Goal: Task Accomplishment & Management: Use online tool/utility

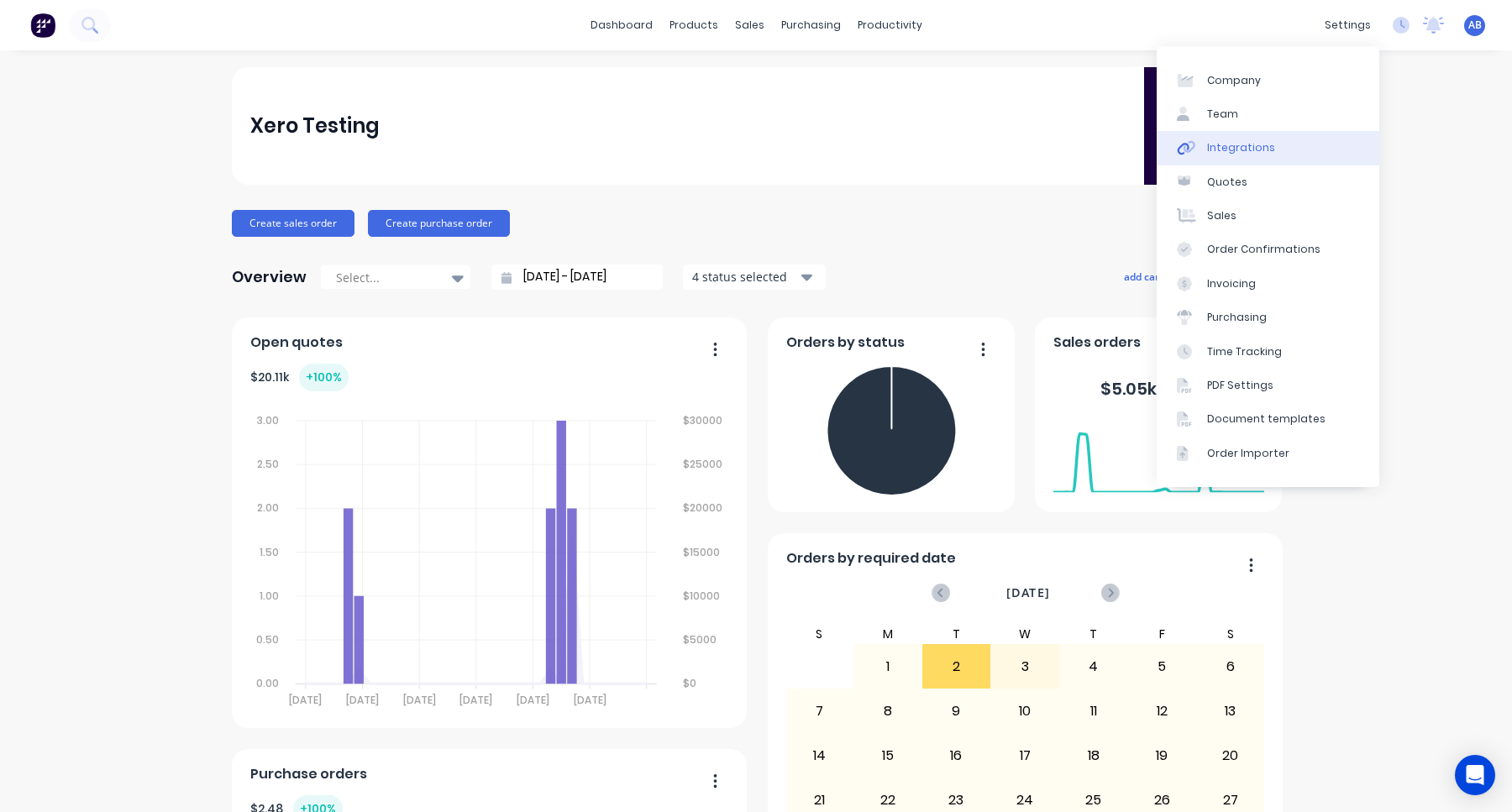
click at [1295, 145] on link "Integrations" at bounding box center [1268, 148] width 223 height 33
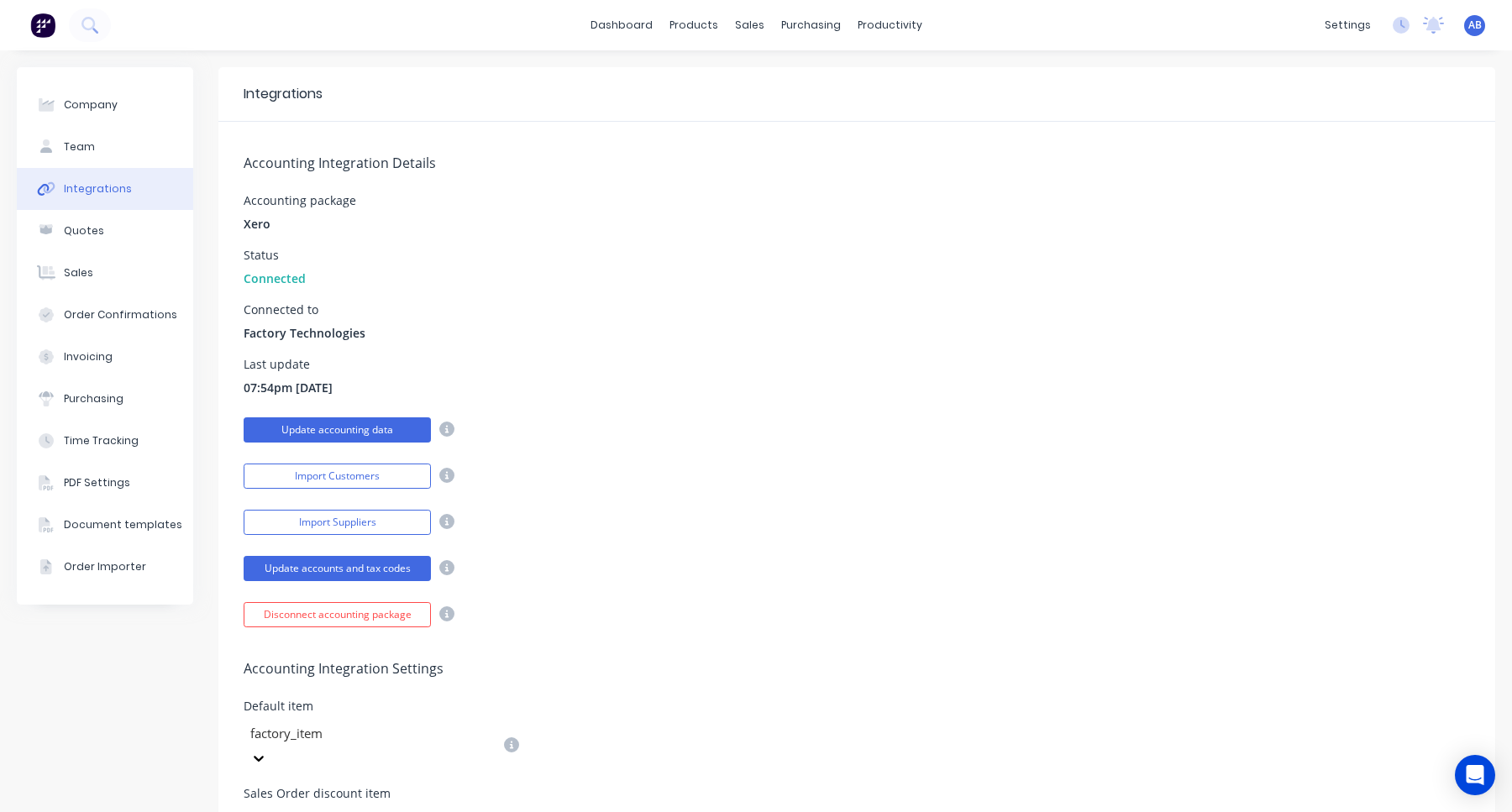
click at [367, 428] on button "Update accounting data" at bounding box center [337, 429] width 188 height 25
click at [1398, 26] on icon at bounding box center [1401, 25] width 17 height 17
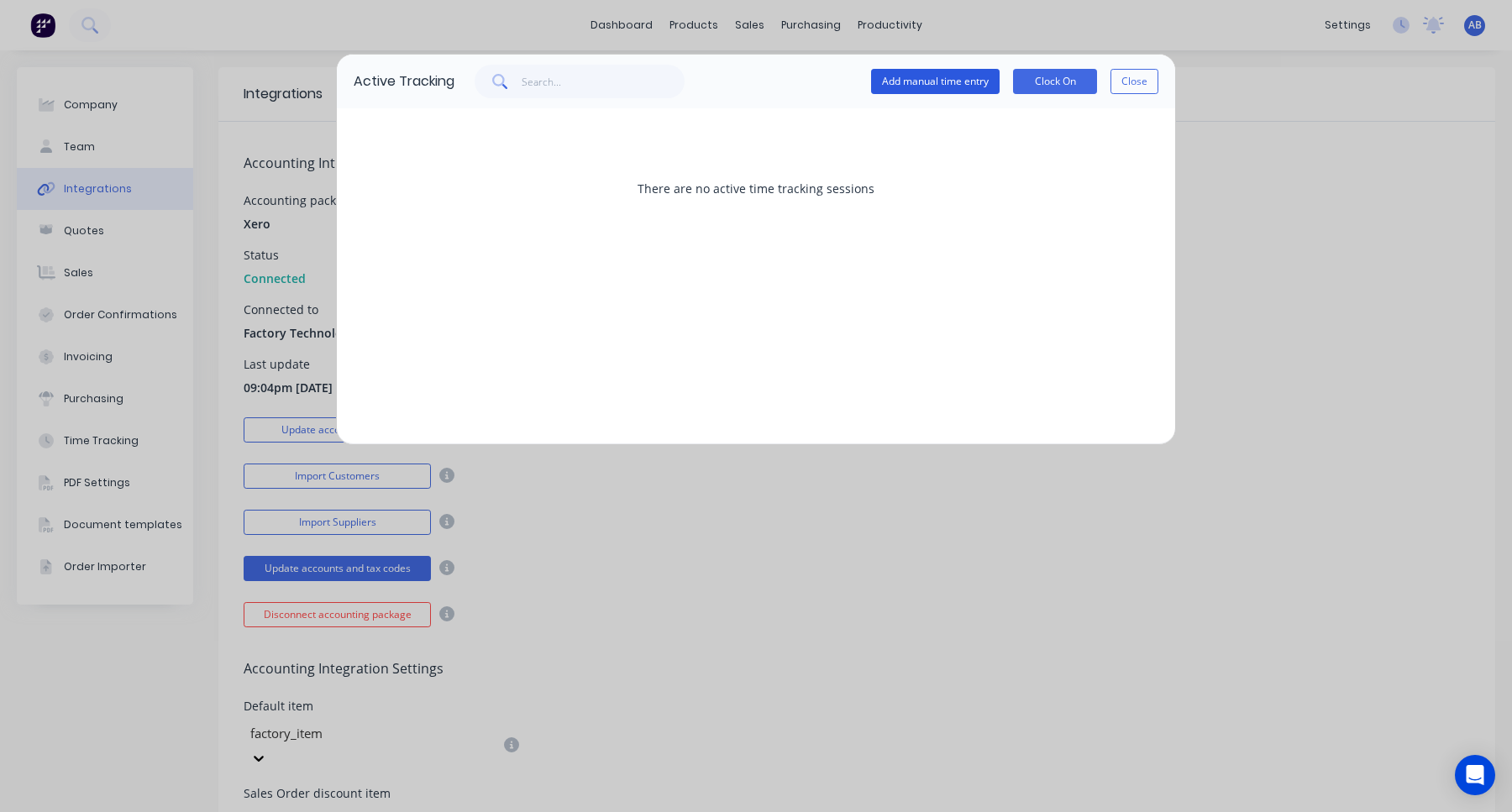
click at [919, 74] on button "Add manual time entry" at bounding box center [935, 81] width 128 height 25
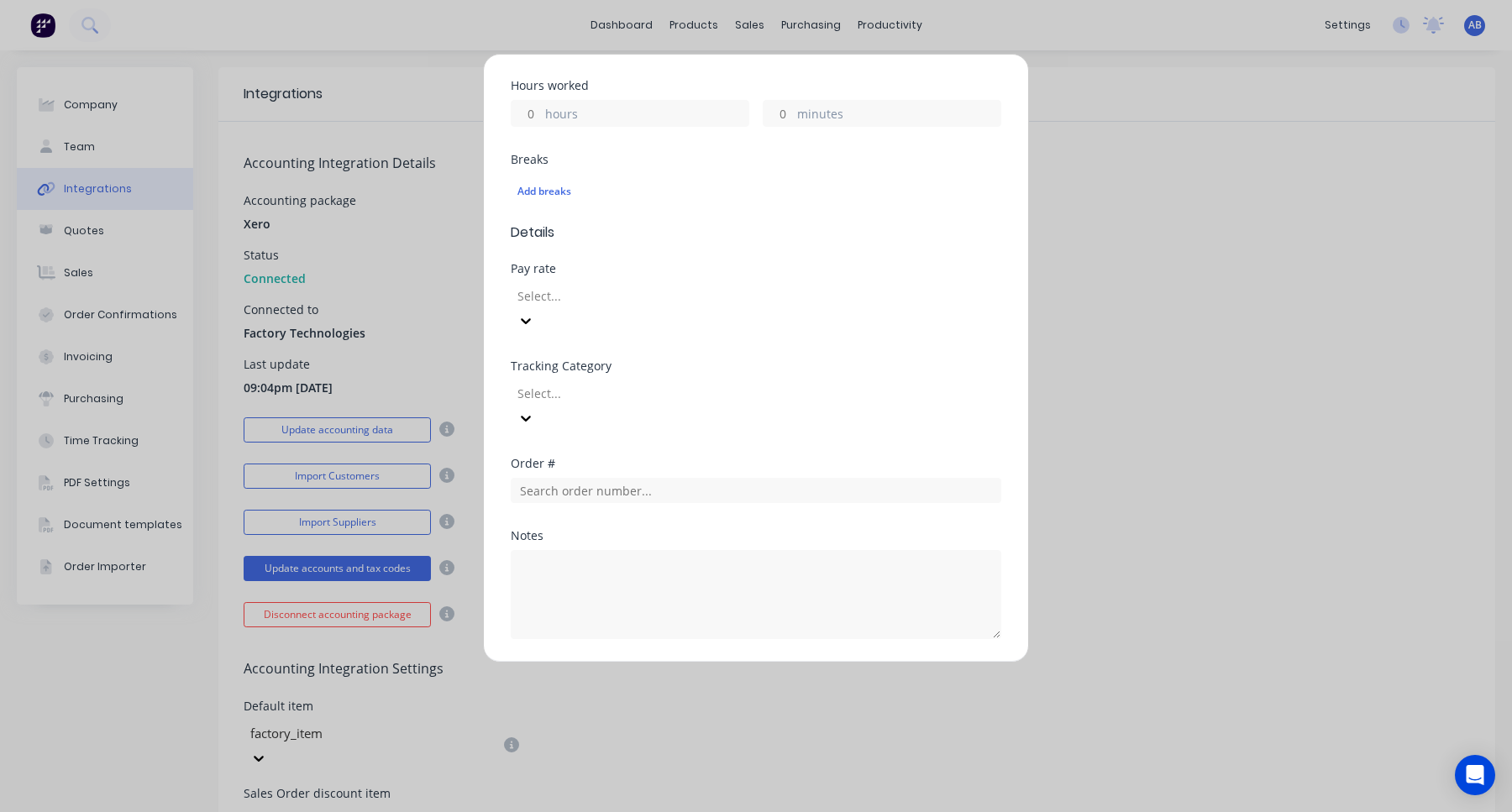
scroll to position [574, 0]
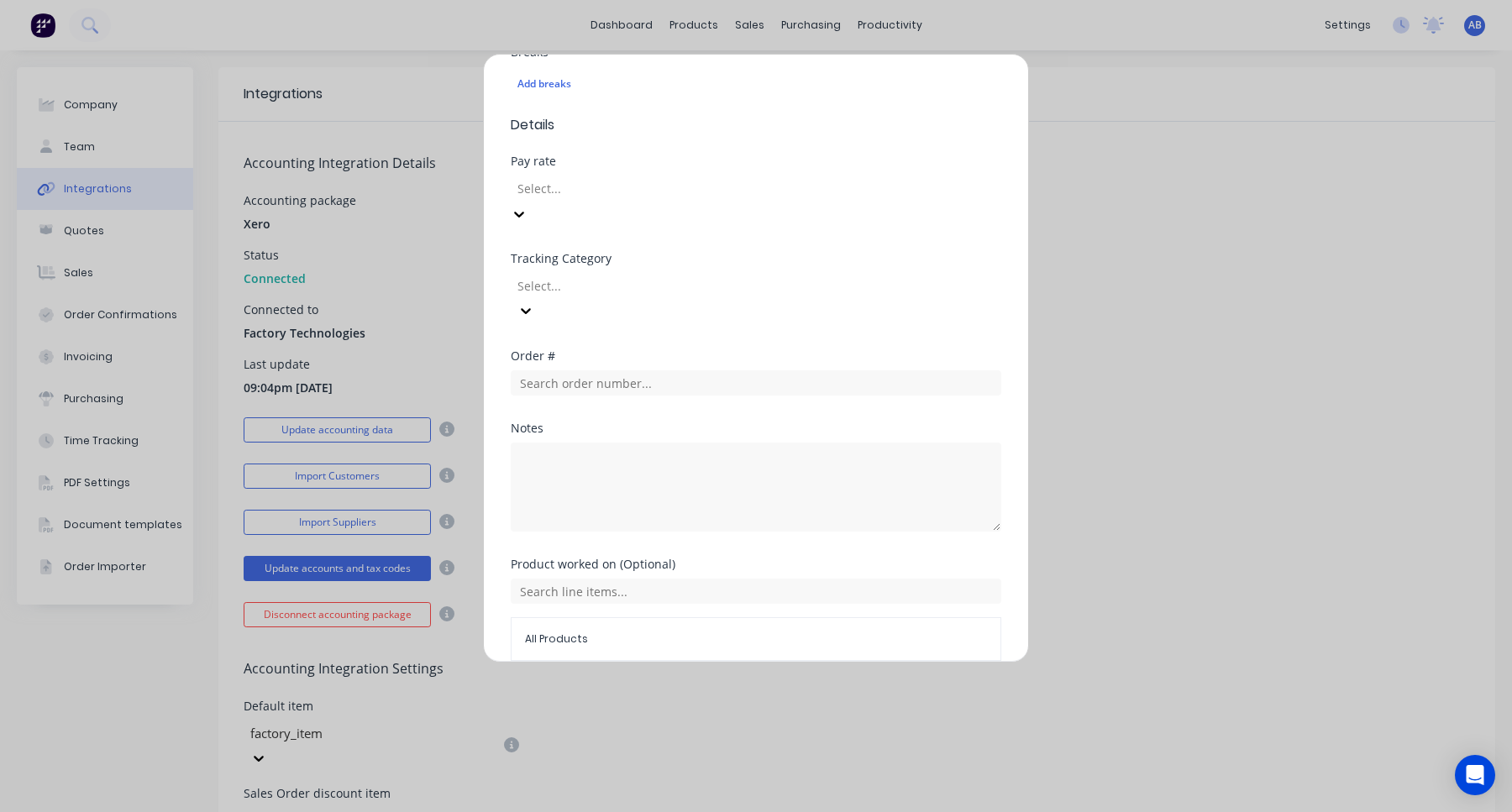
click at [695, 178] on div at bounding box center [636, 189] width 241 height 21
click at [742, 187] on div "Pay rate Ordinary Hours" at bounding box center [756, 203] width 490 height 98
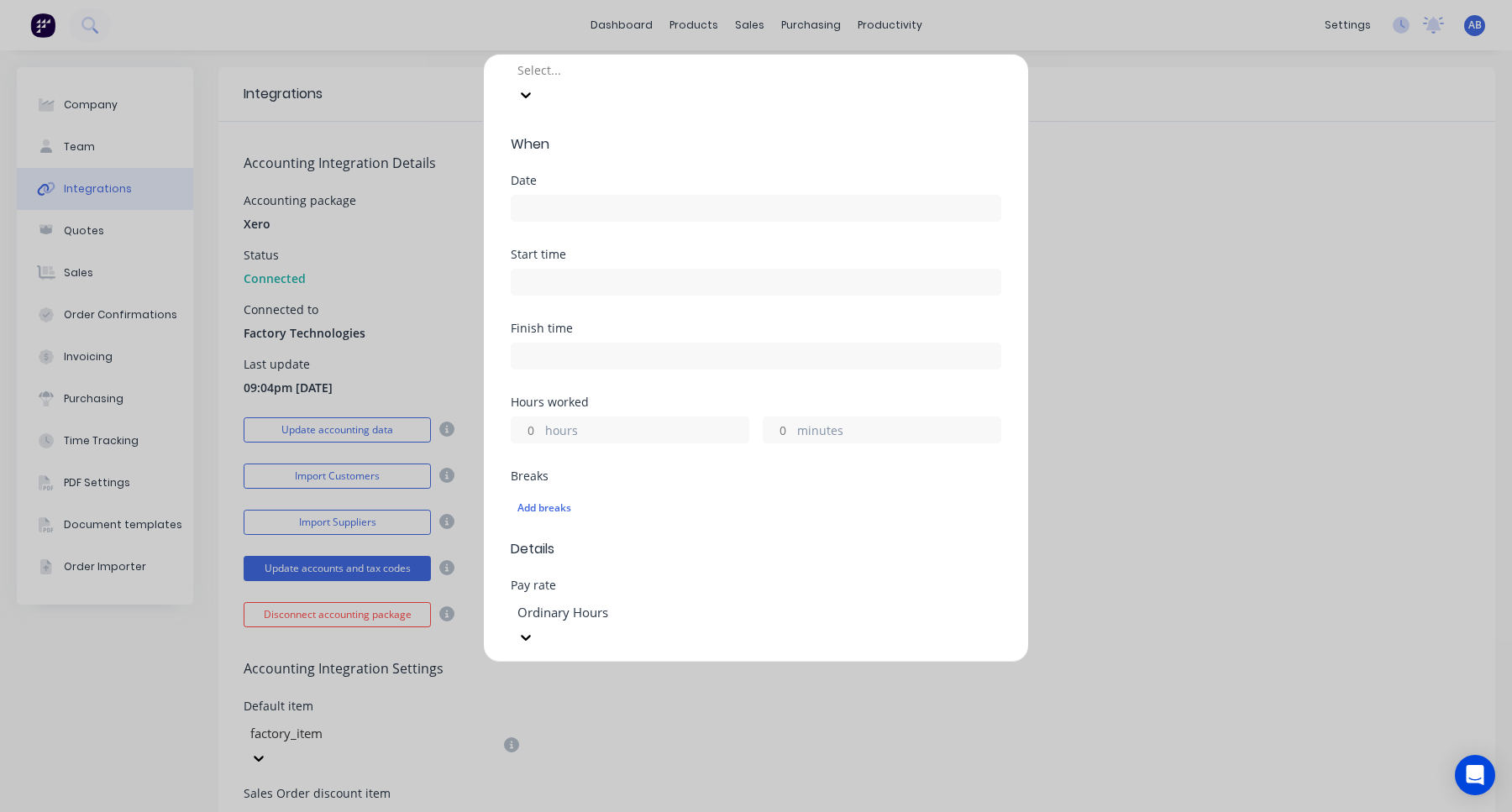
scroll to position [0, 0]
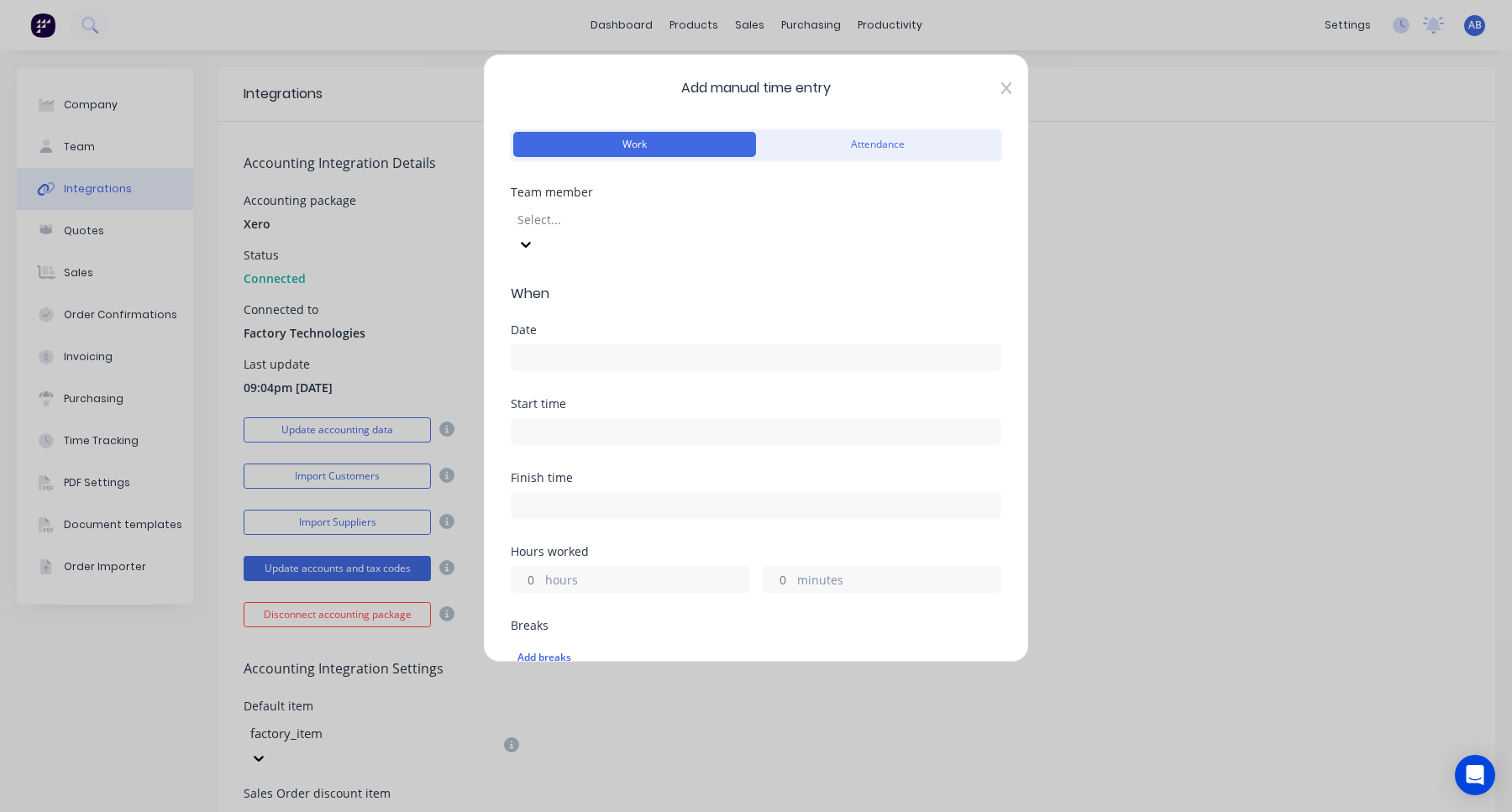
click at [1003, 84] on icon at bounding box center [1006, 88] width 10 height 13
